Goal: Use online tool/utility: Use online tool/utility

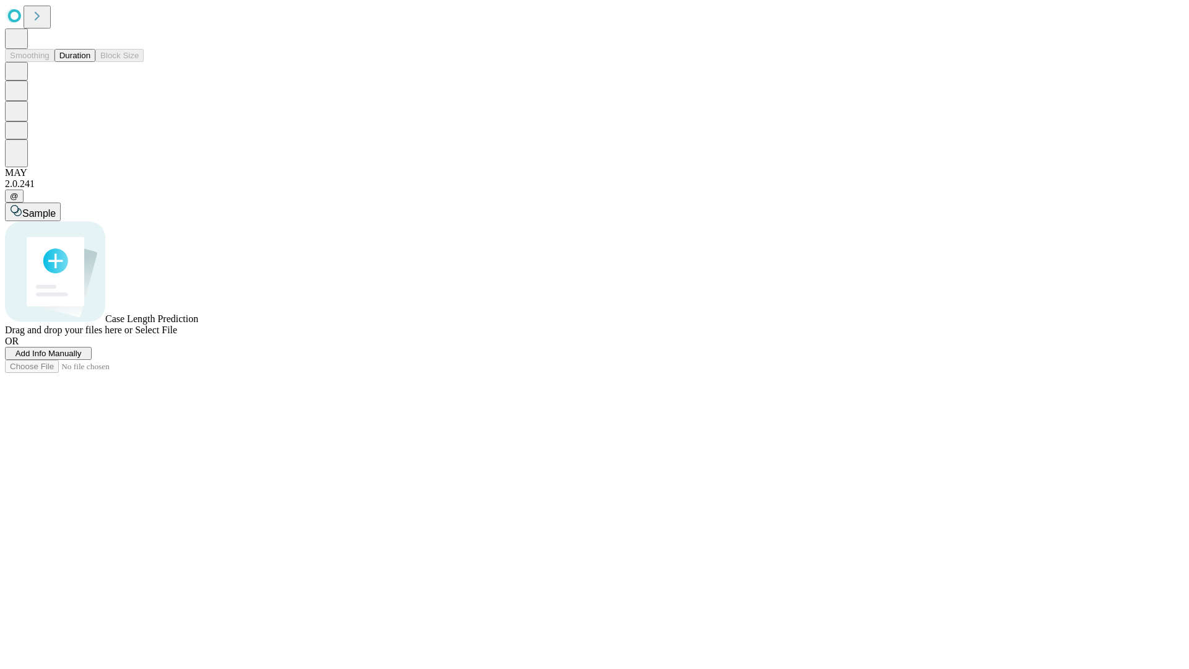
click at [90, 62] on button "Duration" at bounding box center [74, 55] width 41 height 13
click at [56, 208] on span "Sample" at bounding box center [38, 213] width 33 height 11
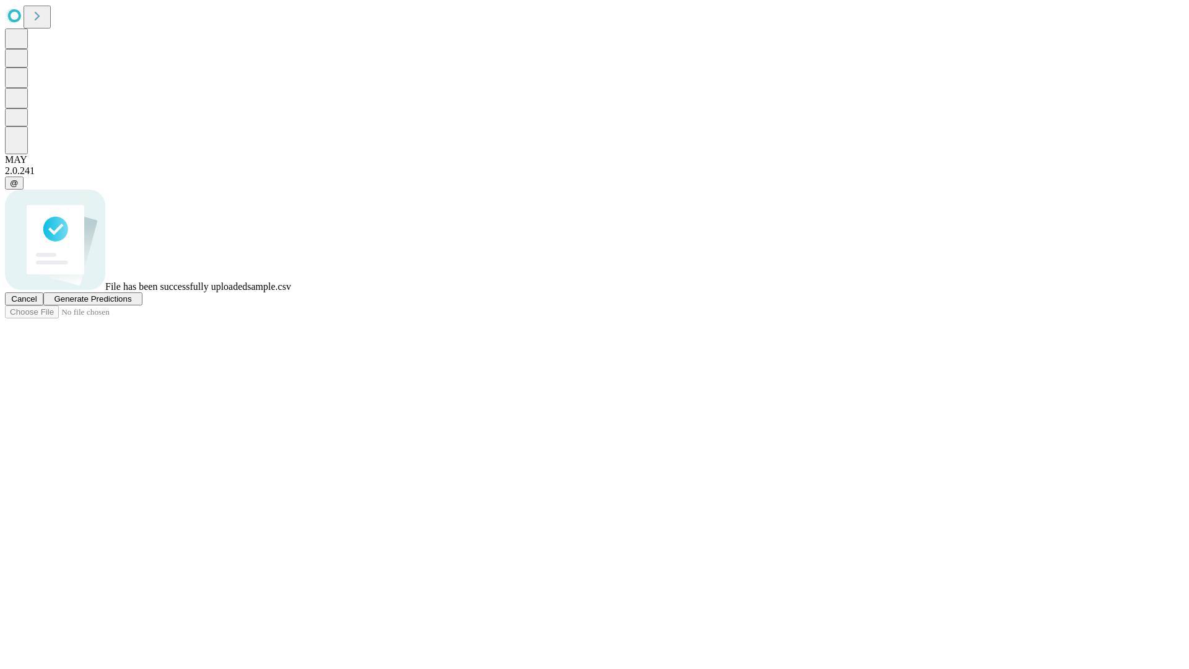
click at [131, 303] on span "Generate Predictions" at bounding box center [92, 298] width 77 height 9
